Goal: Task Accomplishment & Management: Use online tool/utility

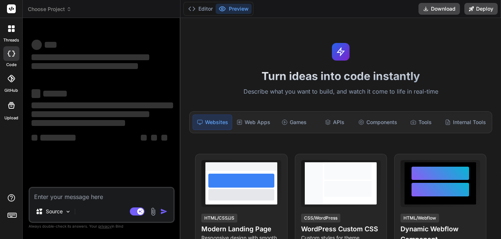
click at [84, 197] on textarea at bounding box center [102, 194] width 144 height 13
type textarea "x"
click at [74, 192] on textarea at bounding box center [102, 194] width 144 height 13
type textarea "<Grid BackgroundColor="Transparent" > <Grid BackgroundColor="WhiteSmoke" Opacit…"
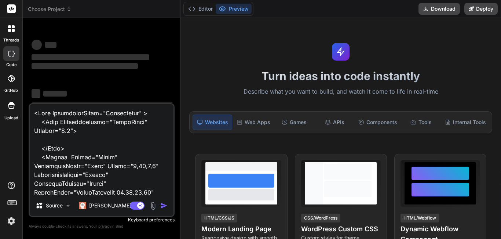
scroll to position [362, 0]
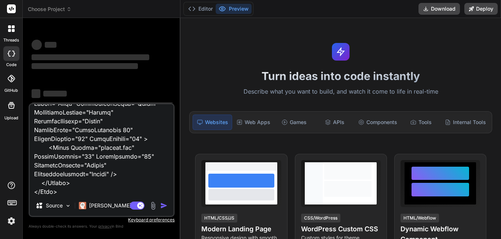
type textarea "x"
type textarea "<Grid BackgroundColor="Transparent" > <Grid BackgroundColor="WhiteSmoke" Opacit…"
type textarea "x"
type textarea "<Grid BackgroundColor="Transparent" > <Grid BackgroundColor="WhiteSmoke" Opacit…"
type textarea "x"
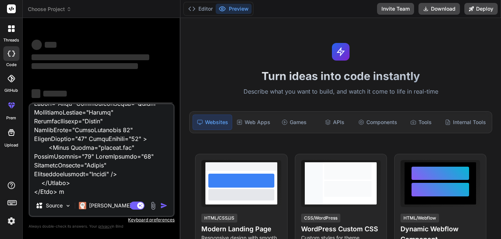
type textarea "<Grid BackgroundColor="Transparent" > <Grid BackgroundColor="WhiteSmoke" Opacit…"
type textarea "x"
type textarea "<Grid BackgroundColor="Transparent" > <Grid BackgroundColor="WhiteSmoke" Opacit…"
type textarea "x"
type textarea "<Grid BackgroundColor="Transparent" > <Grid BackgroundColor="WhiteSmoke" Opacit…"
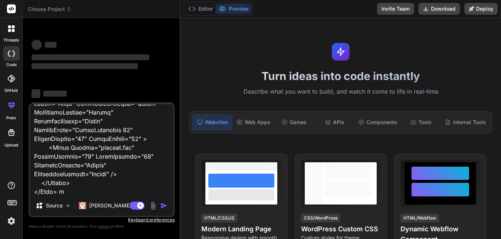
type textarea "x"
type textarea "<Grid BackgroundColor="Transparent" > <Grid BackgroundColor="WhiteSmoke" Opacit…"
type textarea "x"
type textarea "<Grid BackgroundColor="Transparent" > <Grid BackgroundColor="WhiteSmoke" Opacit…"
type textarea "x"
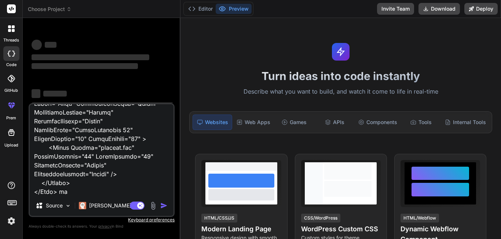
type textarea "<Grid BackgroundColor="Transparent" > <Grid BackgroundColor="WhiteSmoke" Opacit…"
type textarea "x"
type textarea "<Grid BackgroundColor="Transparent" > <Grid BackgroundColor="WhiteSmoke" Opacit…"
type textarea "x"
type textarea "<Grid BackgroundColor="Transparent" > <Grid BackgroundColor="WhiteSmoke" Opacit…"
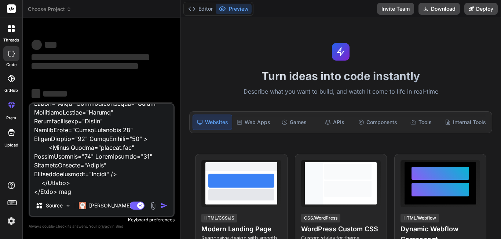
type textarea "x"
type textarea "<Grid BackgroundColor="Transparent" > <Grid BackgroundColor="WhiteSmoke" Opacit…"
type textarea "x"
type textarea "<Grid BackgroundColor="Transparent" > <Grid BackgroundColor="WhiteSmoke" Opacit…"
type textarea "x"
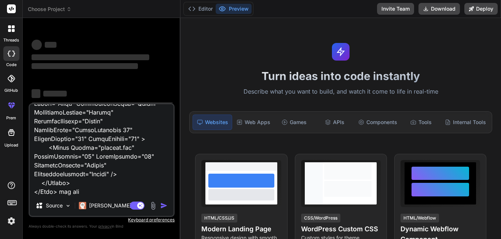
type textarea "<Grid BackgroundColor="Transparent" > <Grid BackgroundColor="WhiteSmoke" Opacit…"
type textarea "x"
type textarea "<Grid BackgroundColor="Transparent" > <Grid BackgroundColor="WhiteSmoke" Opacit…"
type textarea "x"
type textarea "<Grid BackgroundColor="Transparent" > <Grid BackgroundColor="WhiteSmoke" Opacit…"
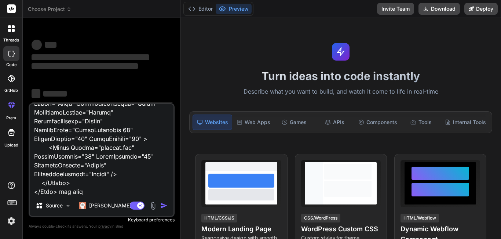
type textarea "x"
type textarea "<Grid BackgroundColor="Transparent" > <Grid BackgroundColor="WhiteSmoke" Opacit…"
type textarea "x"
type textarea "<Grid BackgroundColor="Transparent" > <Grid BackgroundColor="WhiteSmoke" Opacit…"
type textarea "x"
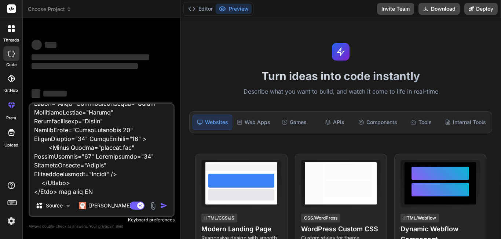
type textarea "<Grid BackgroundColor="Transparent" > <Grid BackgroundColor="WhiteSmoke" Opacit…"
type textarea "x"
type textarea "<Grid BackgroundColor="Transparent" > <Grid BackgroundColor="WhiteSmoke" Opacit…"
type textarea "x"
type textarea "<Grid BackgroundColor="Transparent" > <Grid BackgroundColor="WhiteSmoke" Opacit…"
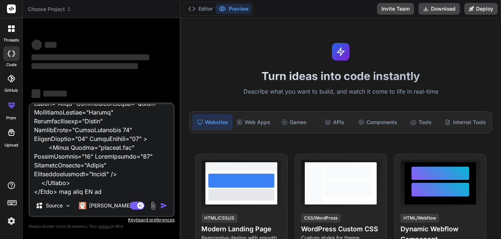
type textarea "x"
type textarea "<Grid BackgroundColor="Transparent" > <Grid BackgroundColor="WhiteSmoke" Opacit…"
type textarea "x"
type textarea "<Grid BackgroundColor="Transparent" > <Grid BackgroundColor="WhiteSmoke" Opacit…"
type textarea "x"
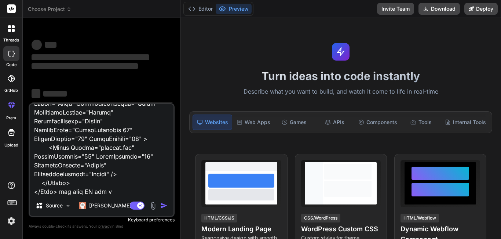
type textarea "<Grid BackgroundColor="Transparent" > <Grid BackgroundColor="WhiteSmoke" Opacit…"
type textarea "x"
type textarea "<Grid BackgroundColor="Transparent" > <Grid BackgroundColor="WhiteSmoke" Opacit…"
type textarea "x"
type textarea "<Grid BackgroundColor="Transparent" > <Grid BackgroundColor="WhiteSmoke" Opacit…"
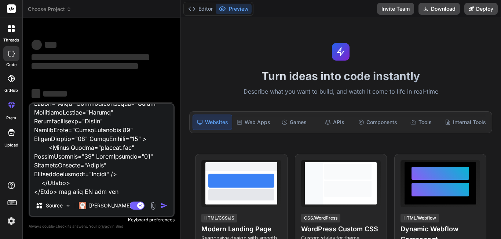
type textarea "x"
type textarea "<Grid BackgroundColor="Transparent" > <Grid BackgroundColor="WhiteSmoke" Opacit…"
type textarea "x"
type textarea "<Grid BackgroundColor="Transparent" > <Grid BackgroundColor="WhiteSmoke" Opacit…"
type textarea "x"
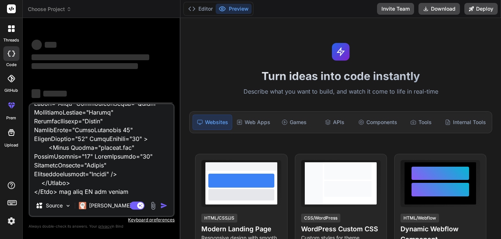
type textarea "<Grid BackgroundColor="Transparent" > <Grid BackgroundColor="WhiteSmoke" Opacit…"
type textarea "x"
type textarea "<Grid BackgroundColor="Transparent" > <Grid BackgroundColor="WhiteSmoke" Opacit…"
type textarea "x"
type textarea "<Grid BackgroundColor="Transparent" > <Grid BackgroundColor="WhiteSmoke" Opacit…"
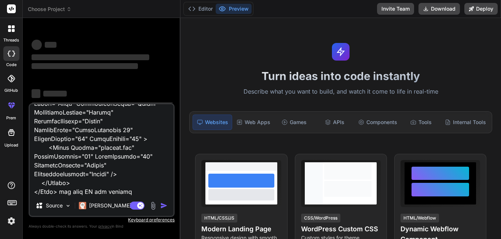
type textarea "x"
type textarea "<Grid BackgroundColor="Transparent" > <Grid BackgroundColor="WhiteSmoke" Opacit…"
type textarea "x"
type textarea "<Grid BackgroundColor="Transparent" > <Grid BackgroundColor="WhiteSmoke" Opacit…"
type textarea "x"
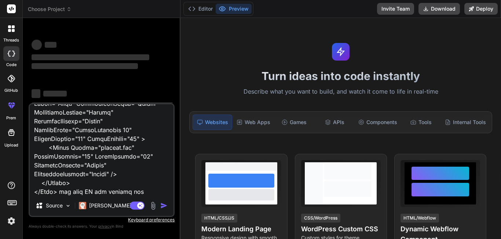
type textarea "<Grid BackgroundColor="Transparent" > <Grid BackgroundColor="WhiteSmoke" Opacit…"
type textarea "x"
type textarea "<Grid BackgroundColor="Transparent" > <Grid BackgroundColor="WhiteSmoke" Opacit…"
type textarea "x"
type textarea "<Grid BackgroundColor="Transparent" > <Grid BackgroundColor="WhiteSmoke" Opacit…"
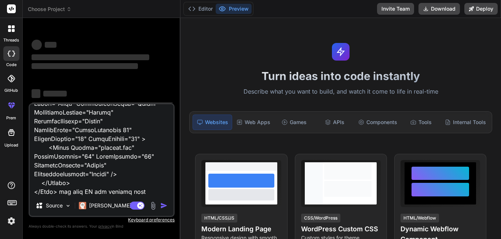
type textarea "x"
type textarea "<Grid BackgroundColor="Transparent" > <Grid BackgroundColor="WhiteSmoke" Opacit…"
type textarea "x"
type textarea "<Grid BackgroundColor="Transparent" > <Grid BackgroundColor="WhiteSmoke" Opacit…"
type textarea "x"
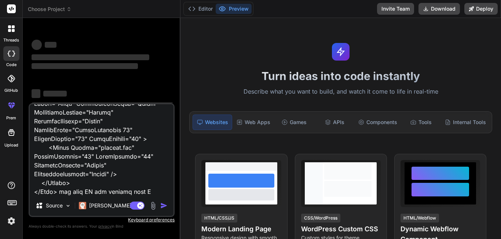
type textarea "<Grid BackgroundColor="Transparent" > <Grid BackgroundColor="WhiteSmoke" Opacit…"
type textarea "x"
type textarea "<Grid BackgroundColor="Transparent" > <Grid BackgroundColor="WhiteSmoke" Opacit…"
type textarea "x"
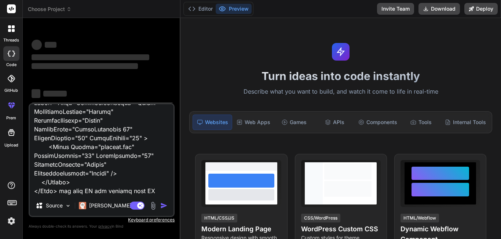
type textarea "<Grid BackgroundColor="Transparent" > <Grid BackgroundColor="WhiteSmoke" Opacit…"
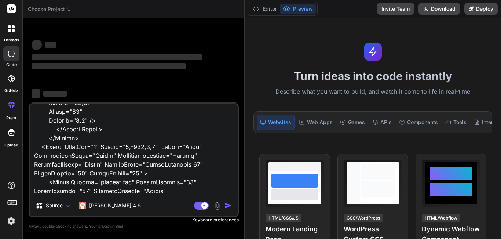
scroll to position [204, 0]
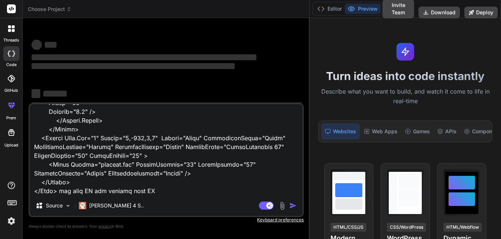
drag, startPoint x: 180, startPoint y: 70, endPoint x: 306, endPoint y: 79, distance: 125.4
click at [306, 79] on div "Bind AI Web Search Created with Pixso. Code Generator ‌ ‌ ‌ ‌ ‌ ‌ ‌ ‌ ‌ ‌ ‌ ‌ ‌…" at bounding box center [166, 128] width 287 height 221
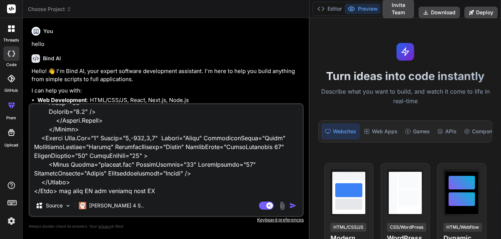
click at [292, 208] on img "button" at bounding box center [292, 205] width 7 height 7
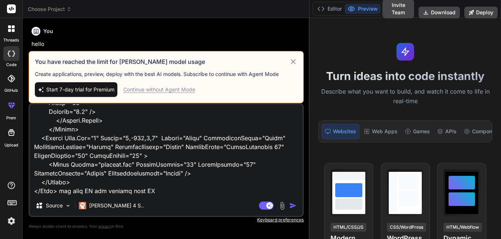
click at [293, 62] on icon at bounding box center [293, 61] width 5 height 5
type textarea "x"
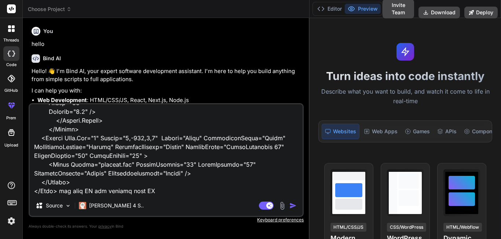
click at [137, 180] on textarea at bounding box center [166, 149] width 273 height 91
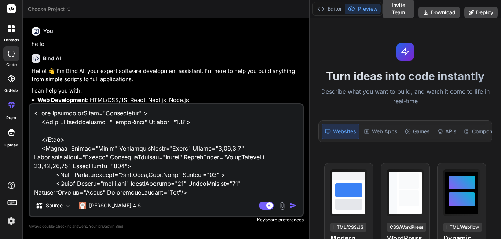
drag, startPoint x: 160, startPoint y: 180, endPoint x: 38, endPoint y: 82, distance: 156.3
click at [38, 82] on div "You hello Bind AI Hello! 👋 I'm Bind AI, your expert software development assist…" at bounding box center [166, 131] width 275 height 215
type textarea "x"
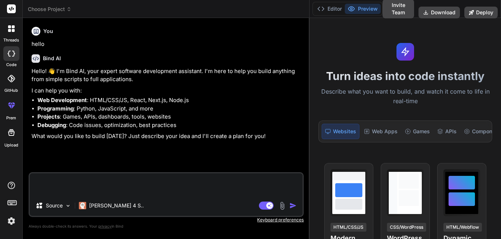
click at [202, 99] on li "Web Development : HTML/CSS/JS, React, Next.js, Node.js" at bounding box center [169, 100] width 265 height 8
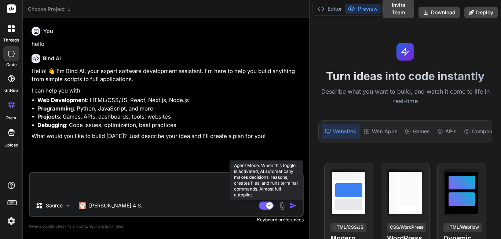
click at [266, 205] on rect at bounding box center [266, 205] width 15 height 8
click at [264, 204] on rect at bounding box center [263, 205] width 7 height 7
type textarea "x"
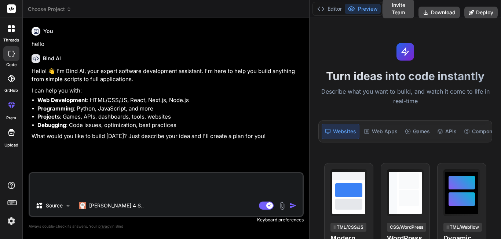
click at [81, 185] on textarea at bounding box center [166, 184] width 273 height 22
paste textarea "<Grid BackgroundColor="Transparent" > <Grid BackgroundColor="WhiteSmoke" Opacit…"
type textarea "<Grid BackgroundColor="Transparent" > <Grid BackgroundColor="WhiteSmoke" Opacit…"
type textarea "x"
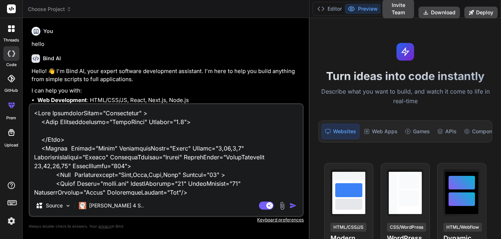
scroll to position [194, 0]
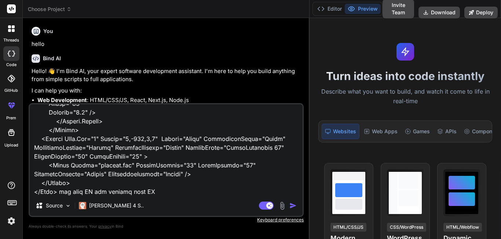
type textarea "<Grid BackgroundColor="Transparent" > <Grid BackgroundColor="WhiteSmoke" Opacit…"
click at [294, 205] on img "button" at bounding box center [292, 205] width 7 height 7
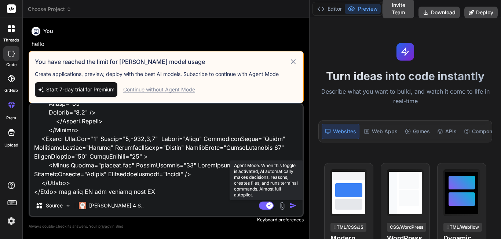
click at [267, 205] on rect at bounding box center [269, 205] width 7 height 7
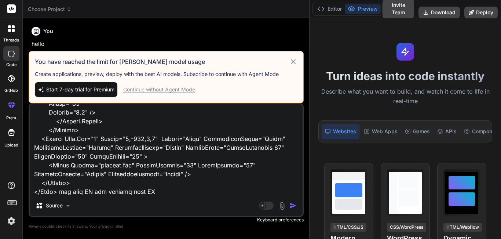
click at [291, 205] on img "button" at bounding box center [292, 205] width 7 height 7
click at [295, 62] on icon at bounding box center [293, 61] width 8 height 9
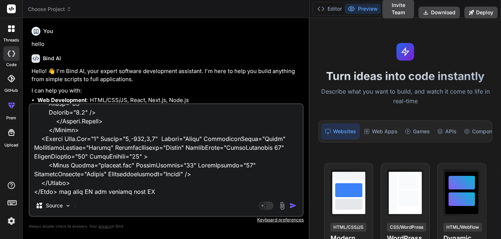
click at [292, 204] on img "button" at bounding box center [292, 205] width 7 height 7
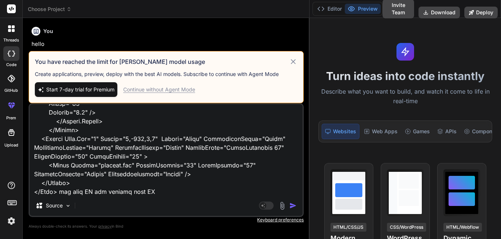
click at [50, 91] on span "Start 7-day trial for Premium" at bounding box center [80, 89] width 68 height 7
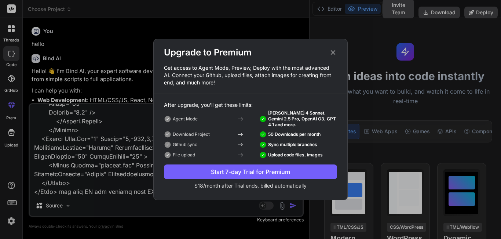
click at [228, 171] on div "Start 7-day Trial for Premium" at bounding box center [250, 171] width 173 height 9
click at [335, 53] on icon at bounding box center [333, 52] width 8 height 8
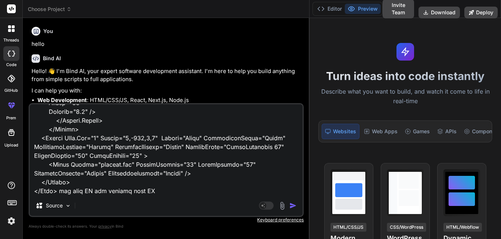
scroll to position [204, 0]
click at [291, 205] on img "button" at bounding box center [292, 205] width 7 height 7
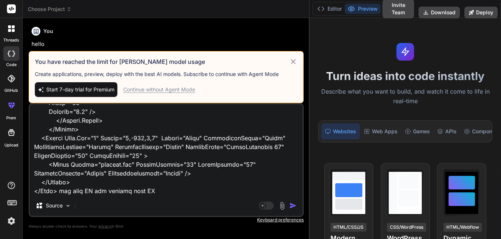
click at [291, 205] on img "button" at bounding box center [292, 205] width 7 height 7
click at [294, 63] on icon at bounding box center [293, 61] width 8 height 9
type textarea "x"
